Goal: Information Seeking & Learning: Learn about a topic

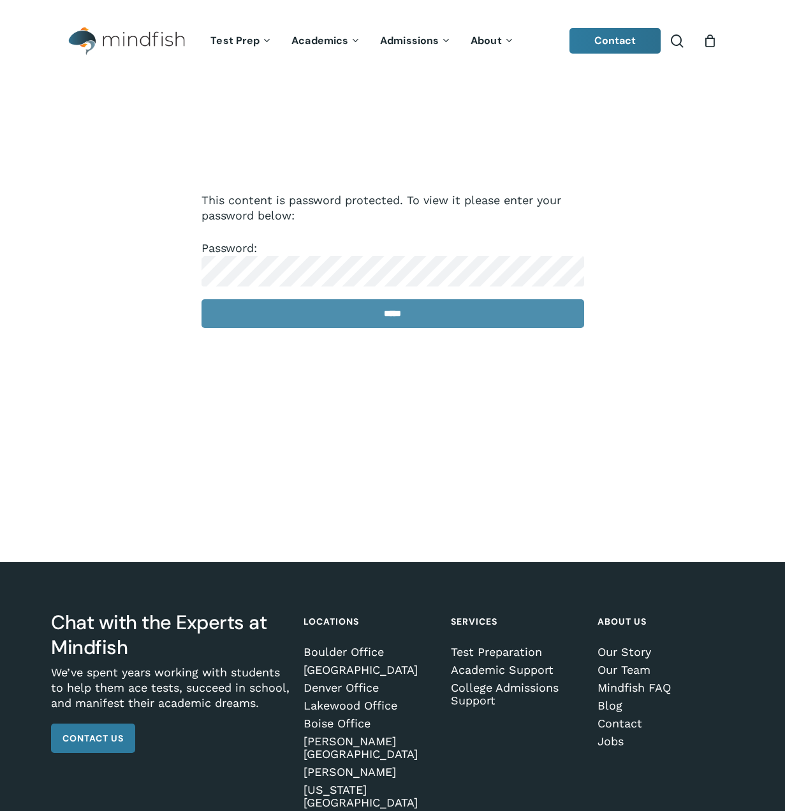
click at [383, 318] on input "*****" at bounding box center [393, 313] width 383 height 29
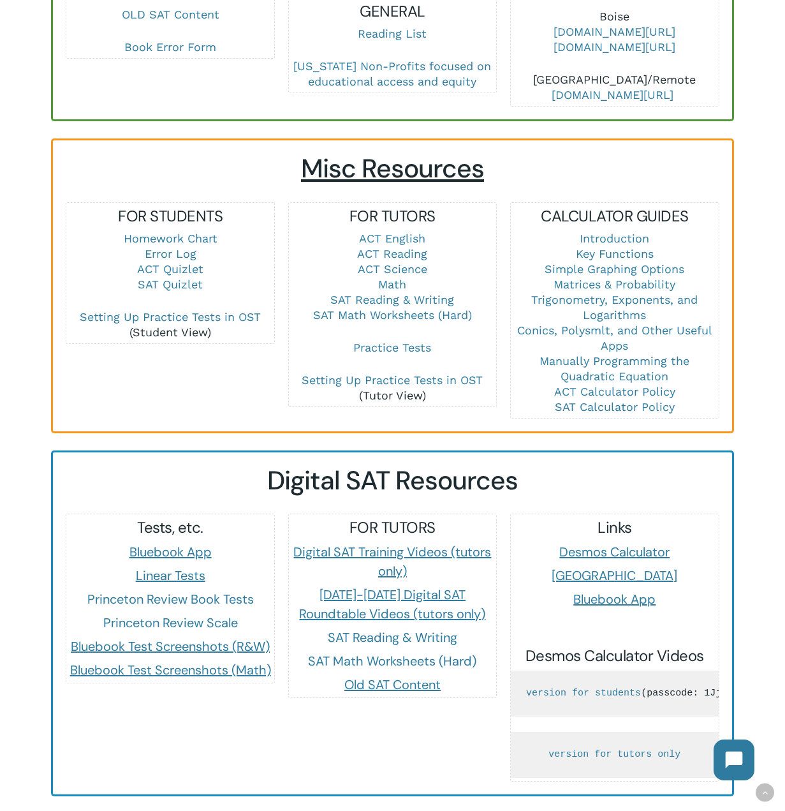
scroll to position [765, 0]
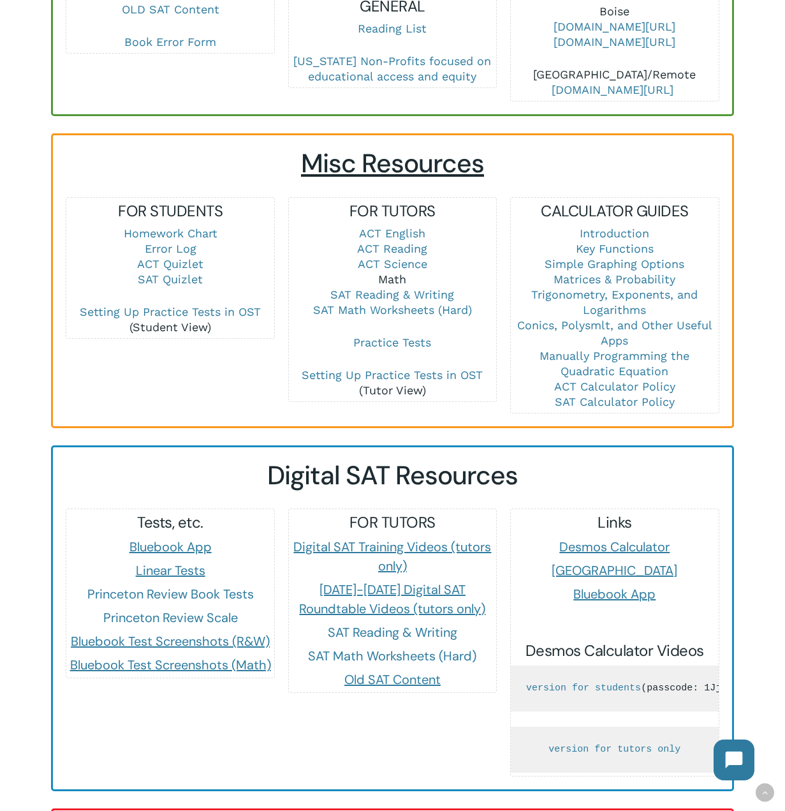
click at [392, 272] on link "Math" at bounding box center [392, 278] width 28 height 13
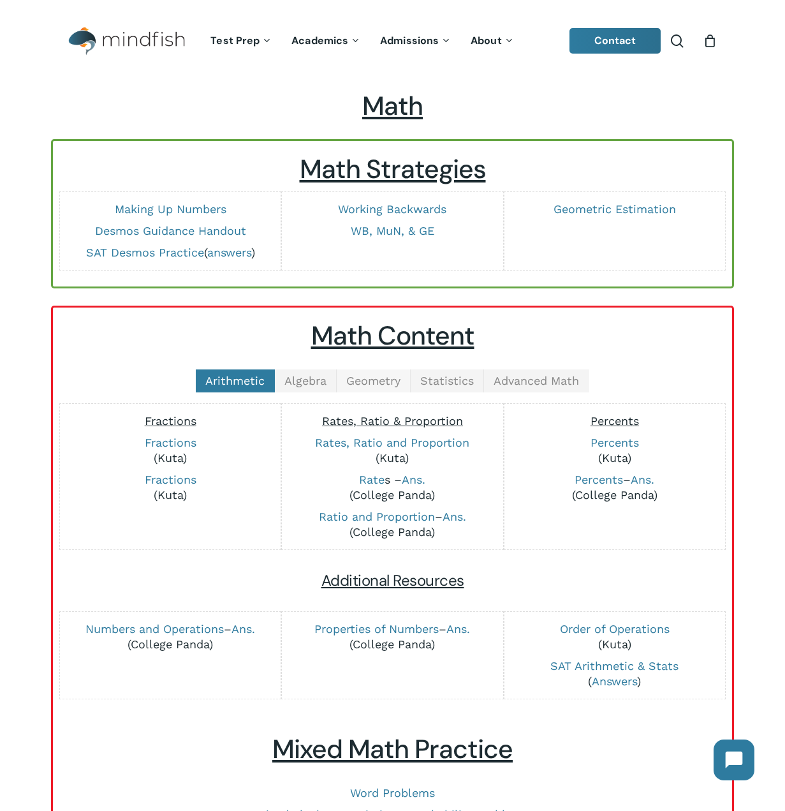
click at [378, 378] on span "Geometry" at bounding box center [373, 380] width 54 height 13
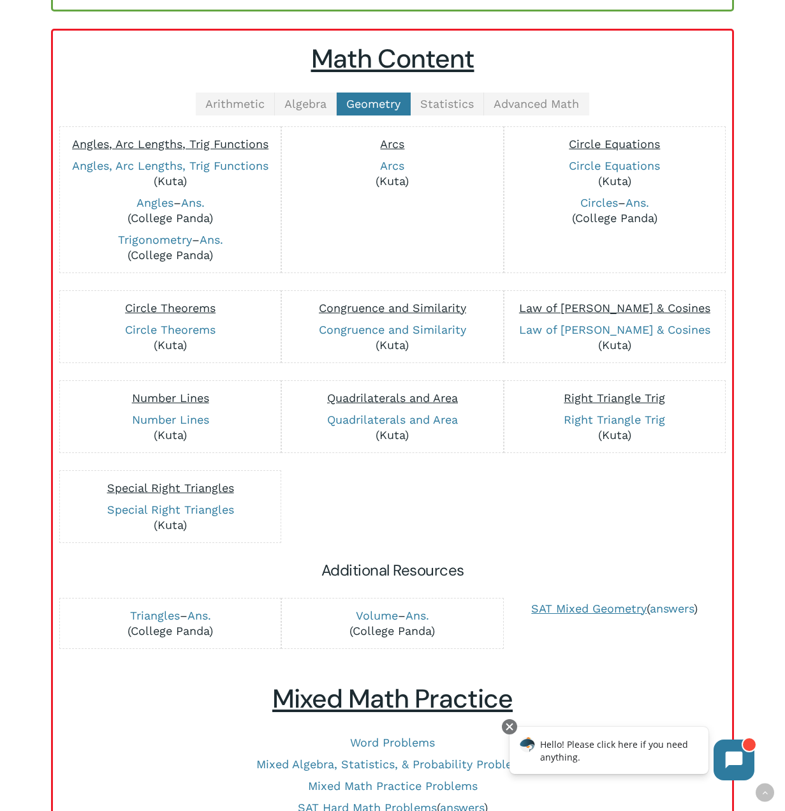
scroll to position [255, 0]
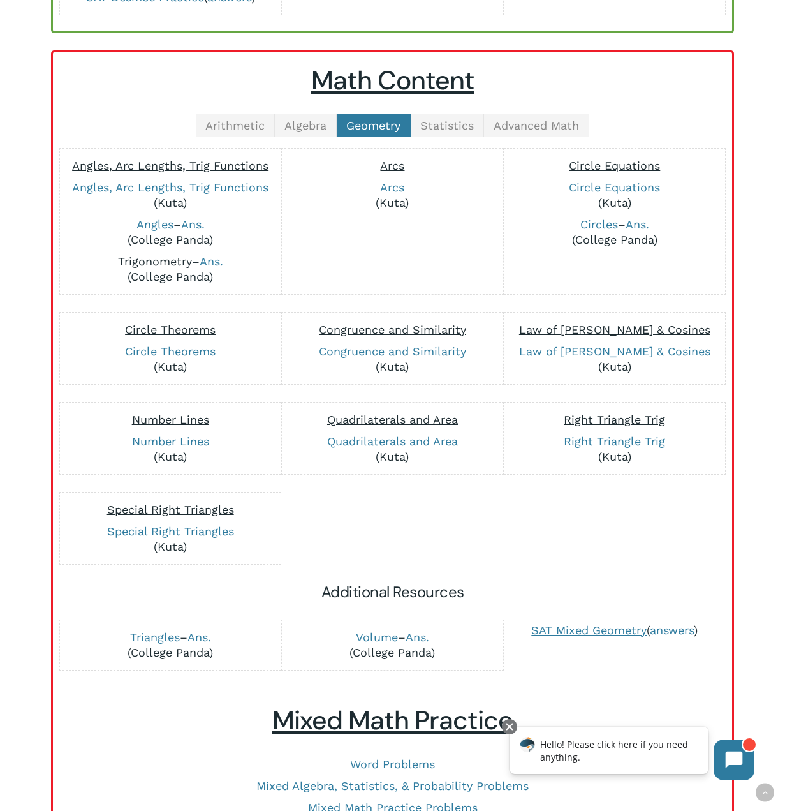
click at [146, 260] on link "Trigonometry" at bounding box center [155, 261] width 74 height 13
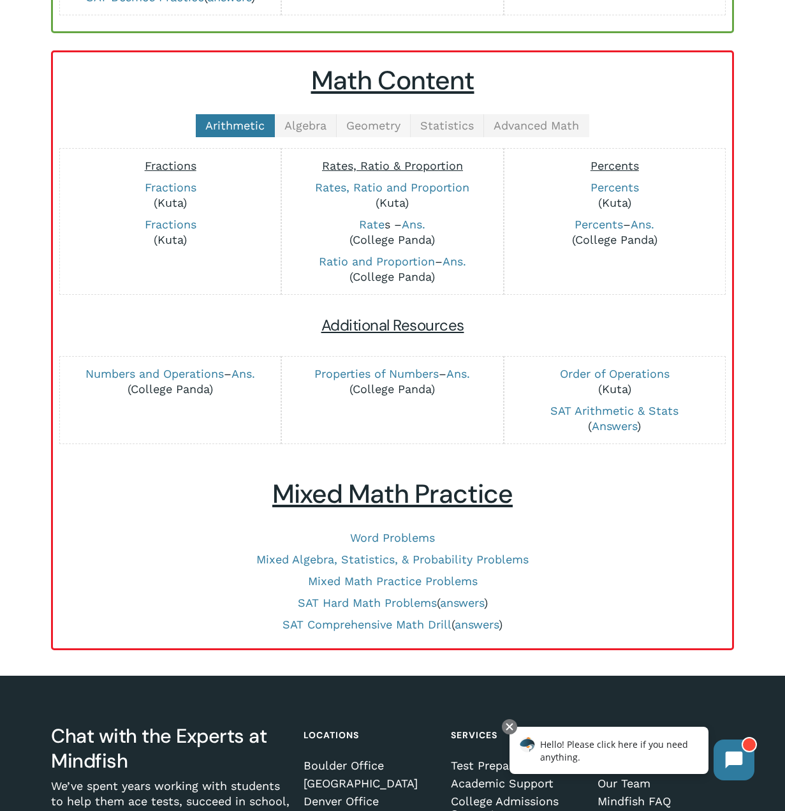
click at [376, 119] on span "Geometry" at bounding box center [373, 125] width 54 height 13
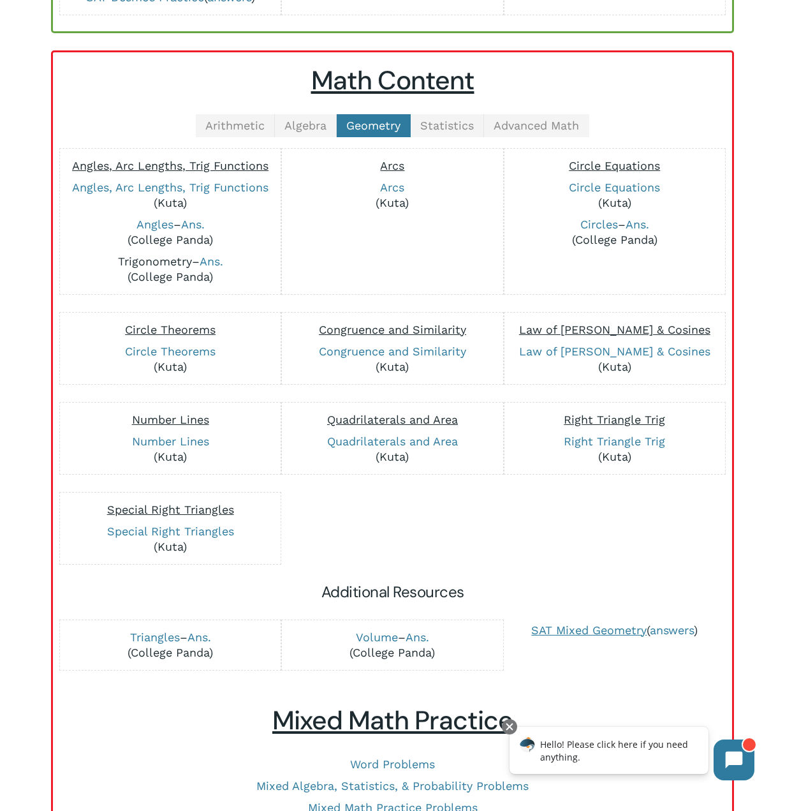
click at [163, 263] on link "Trigonometry" at bounding box center [155, 261] width 74 height 13
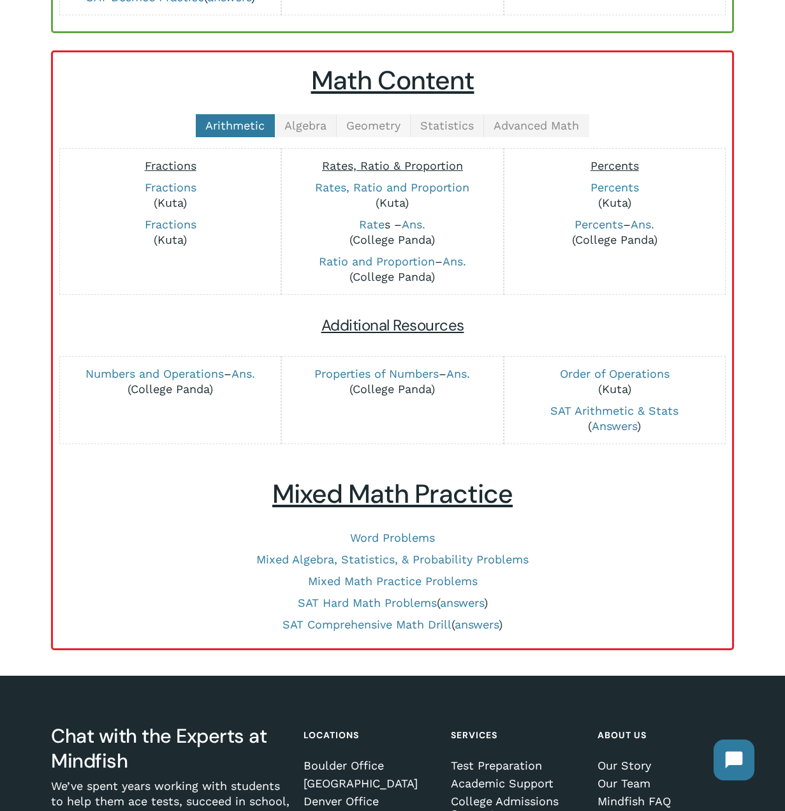
click at [377, 126] on span "Geometry" at bounding box center [373, 125] width 54 height 13
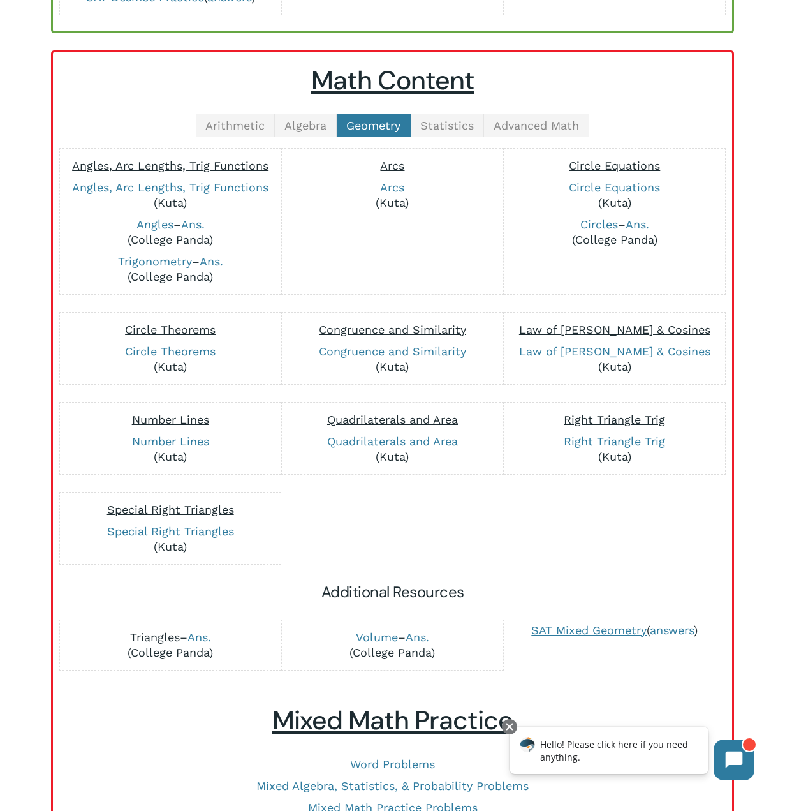
click at [154, 635] on link "Triangles" at bounding box center [155, 636] width 50 height 13
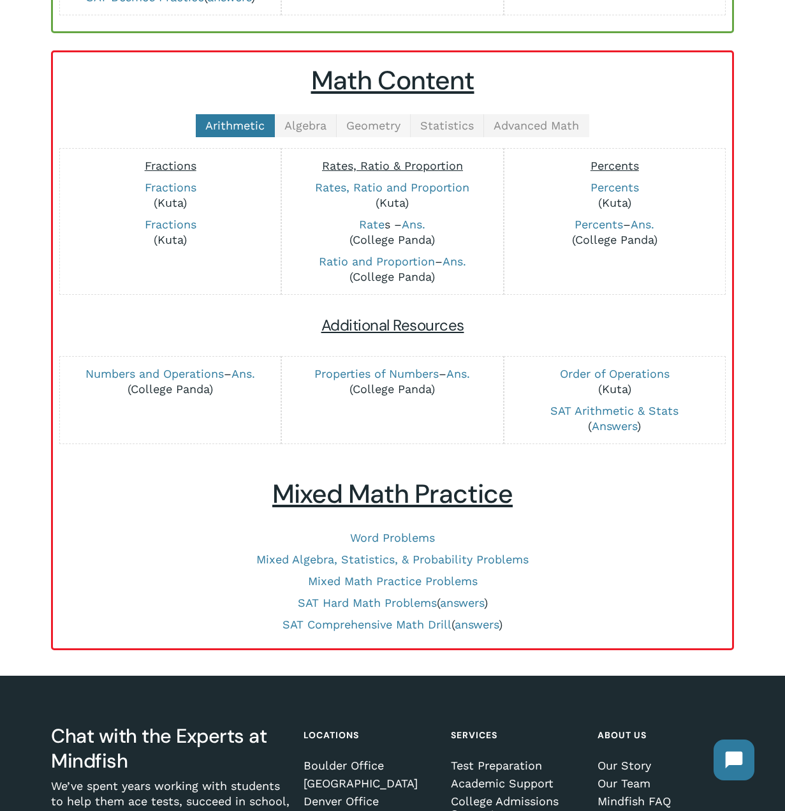
click at [362, 131] on span "Geometry" at bounding box center [373, 125] width 54 height 13
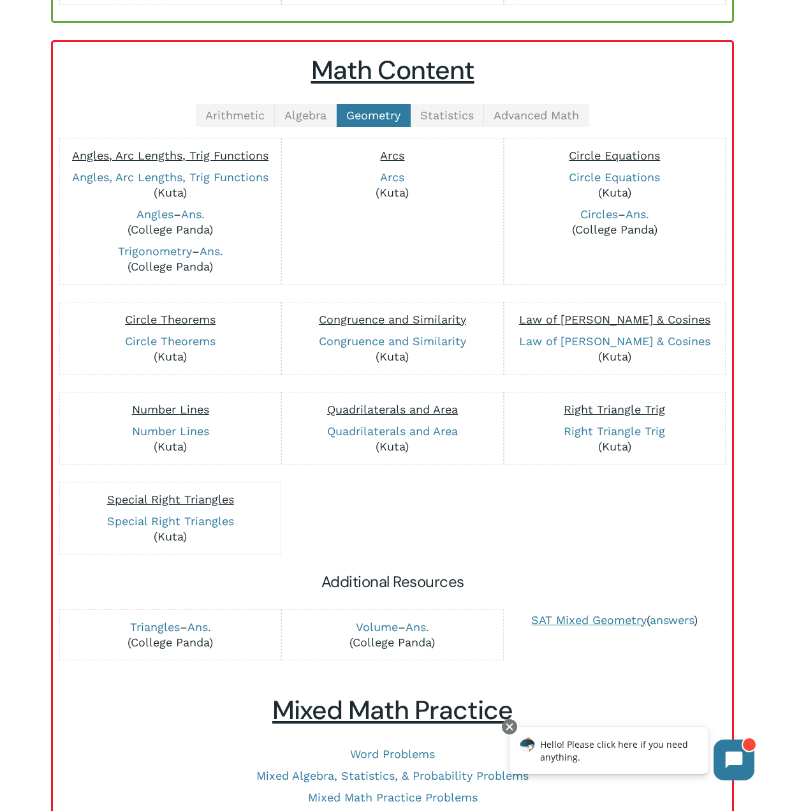
scroll to position [255, 0]
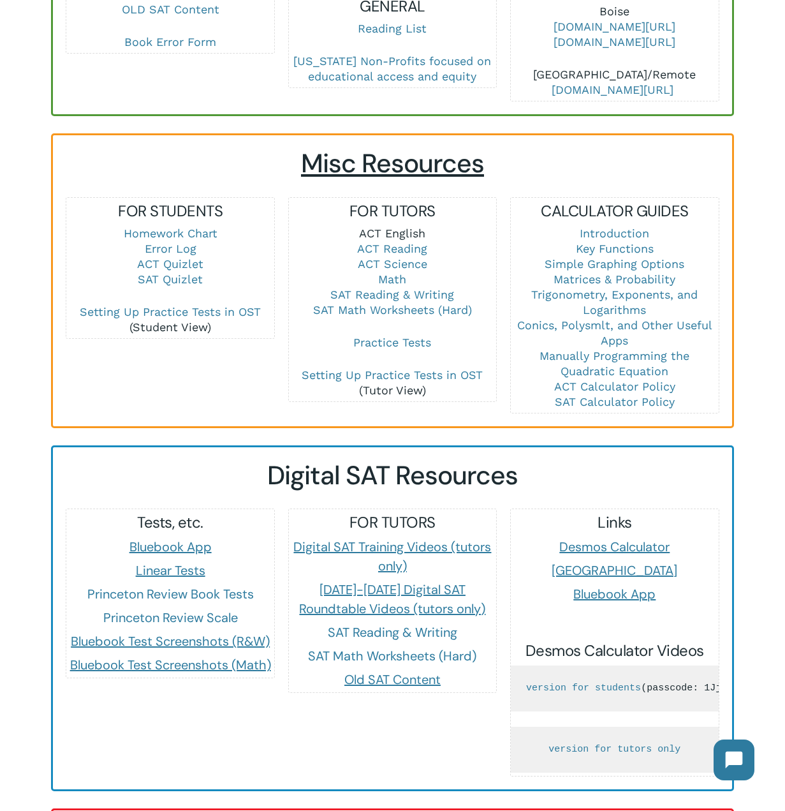
click at [401, 226] on link "ACT English" at bounding box center [392, 232] width 66 height 13
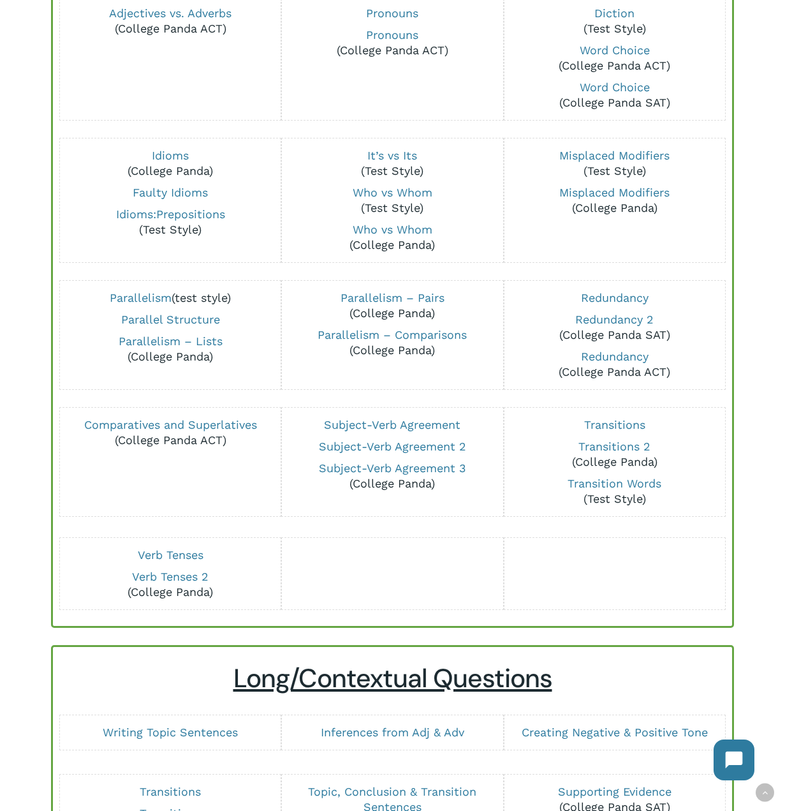
scroll to position [702, 0]
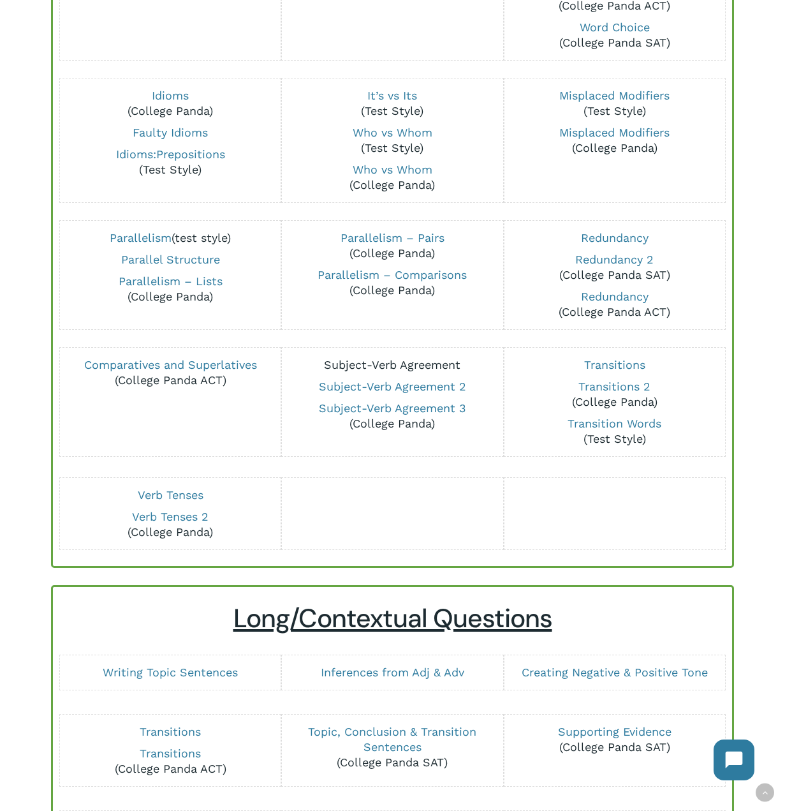
click at [431, 361] on link "Subject-Verb Agreement" at bounding box center [392, 364] width 137 height 13
click at [418, 385] on link "Subject-Verb Agreement 2" at bounding box center [392, 386] width 147 height 13
click at [414, 414] on link "Subject-Verb Agreement 3" at bounding box center [392, 407] width 147 height 13
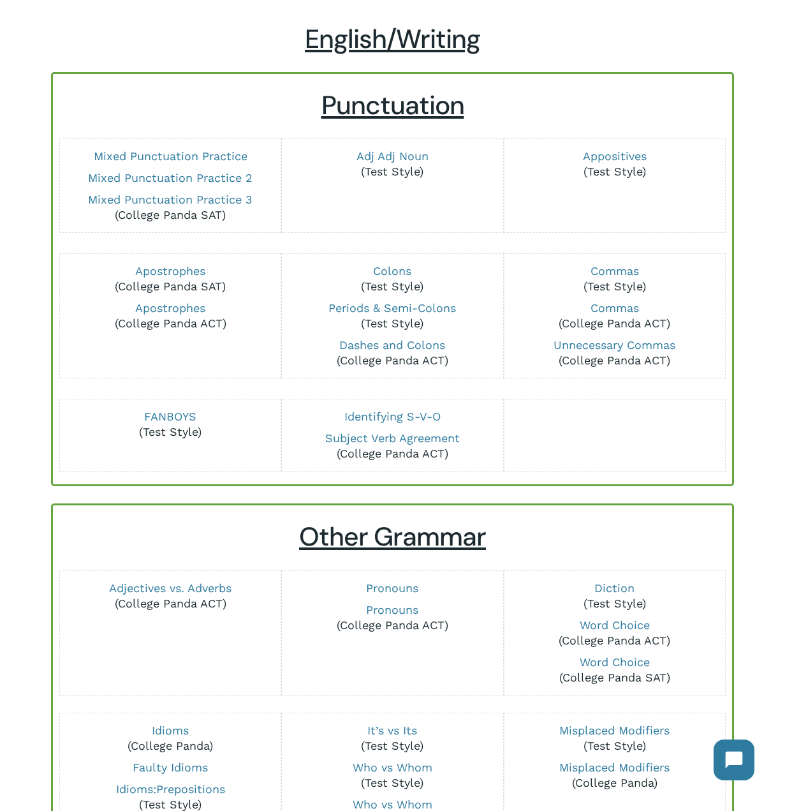
scroll to position [64, 0]
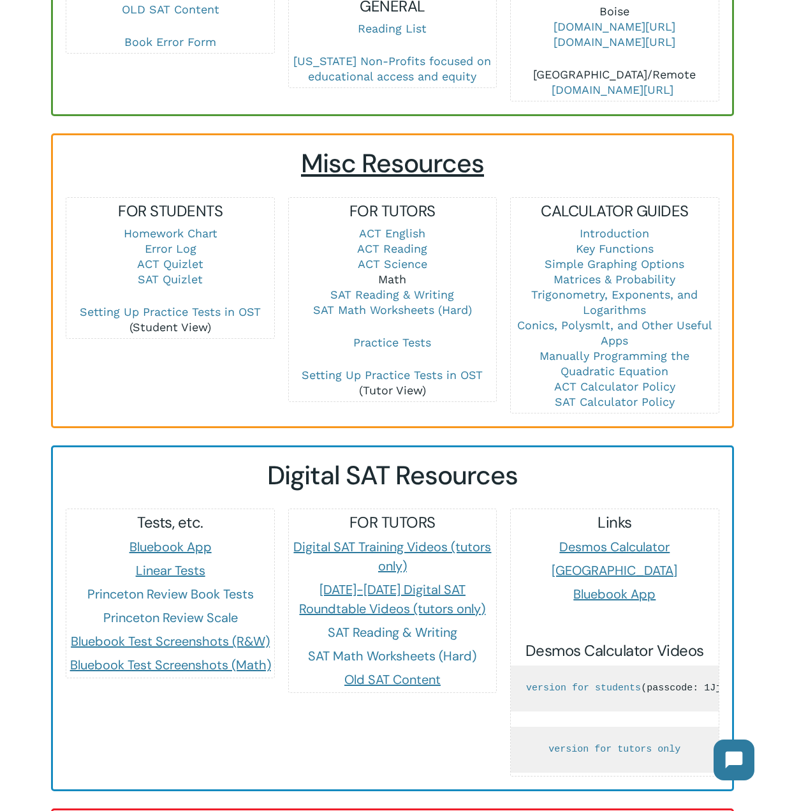
click at [389, 272] on link "Math" at bounding box center [392, 278] width 28 height 13
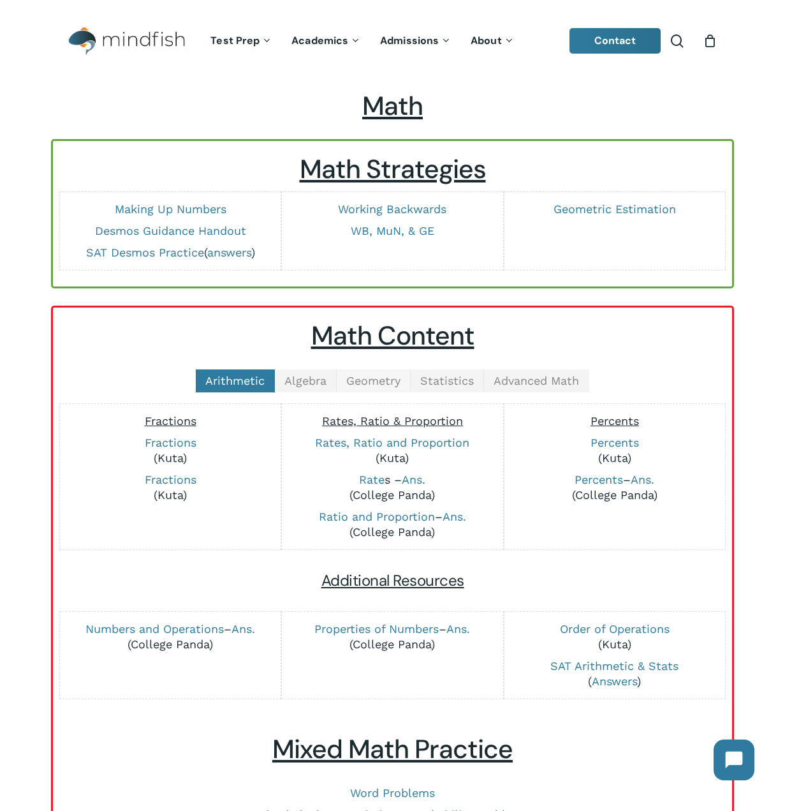
click at [381, 377] on span "Geometry" at bounding box center [373, 380] width 54 height 13
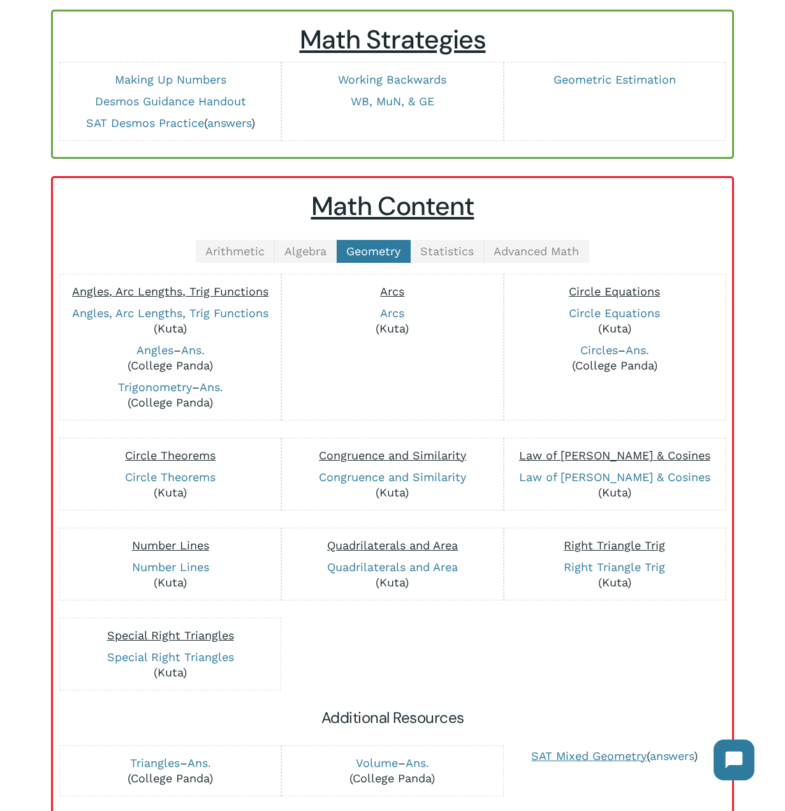
scroll to position [255, 0]
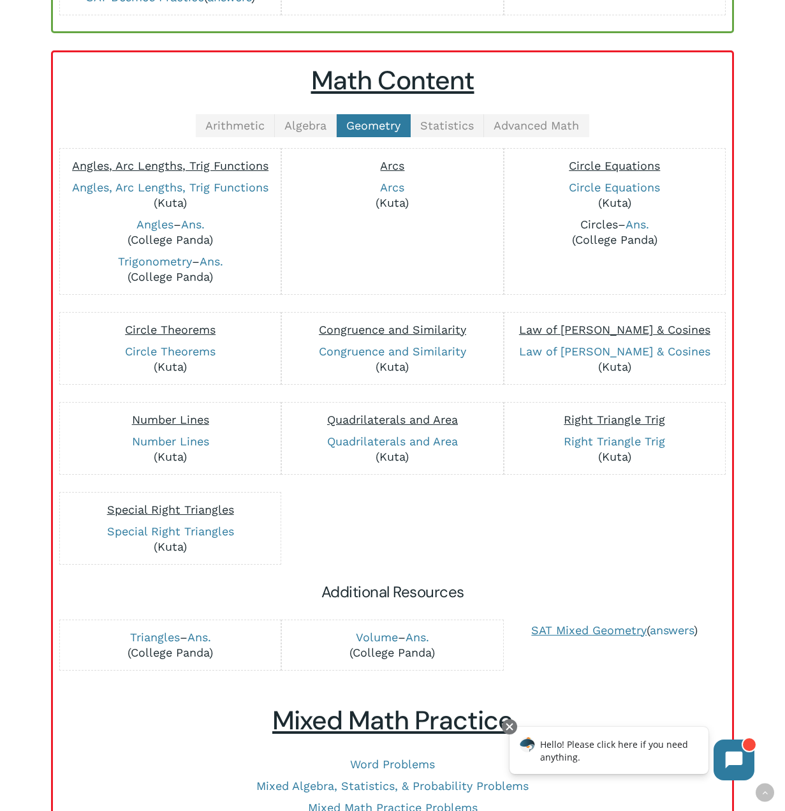
click at [595, 224] on link "Circles" at bounding box center [599, 224] width 38 height 13
